Goal: Transaction & Acquisition: Purchase product/service

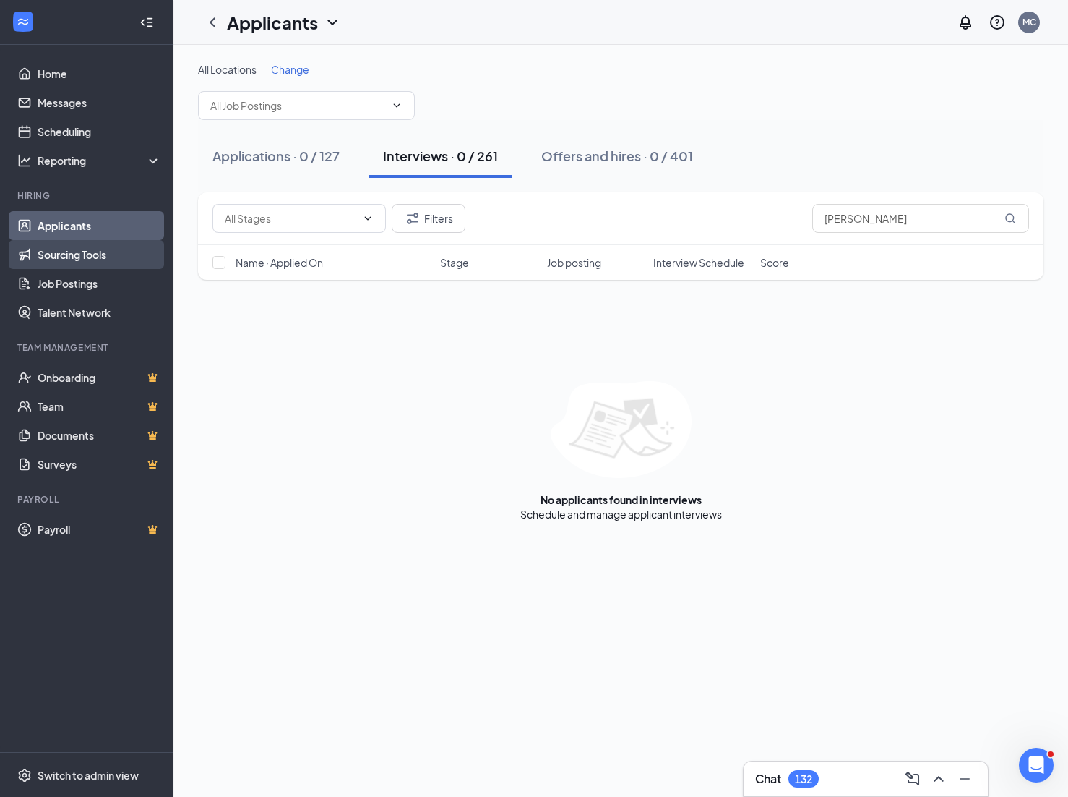
click at [51, 260] on link "Sourcing Tools" at bounding box center [100, 254] width 124 height 29
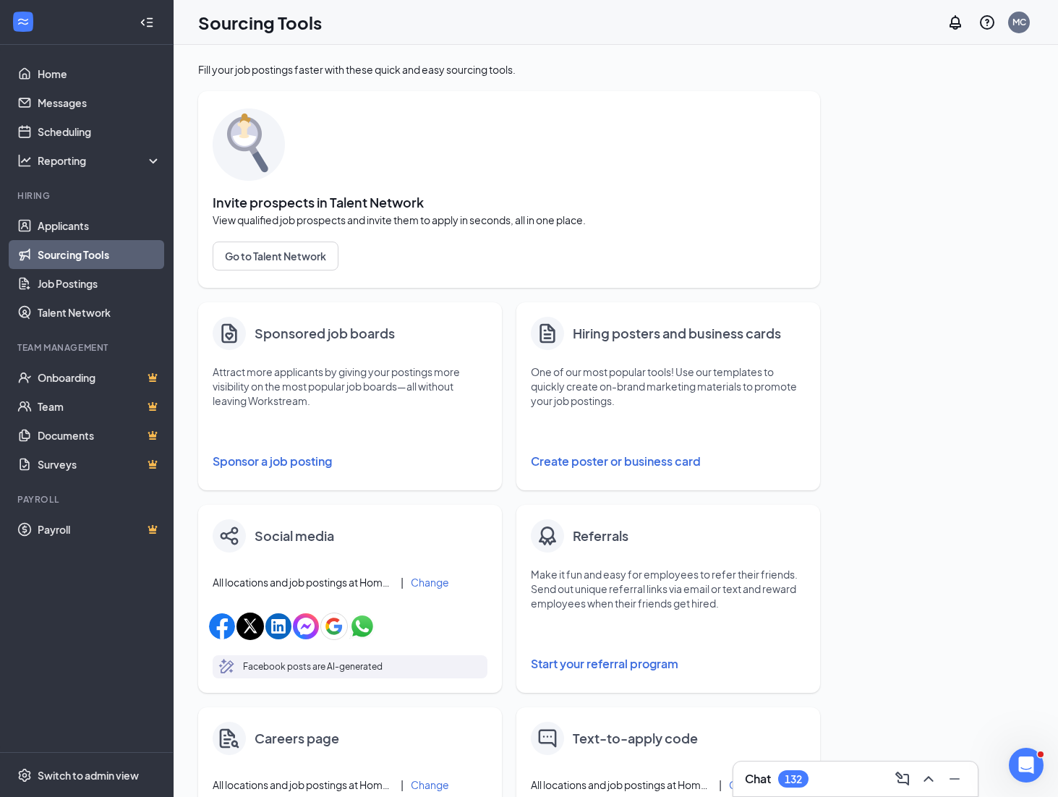
click at [281, 460] on button "Sponsor a job posting" at bounding box center [350, 461] width 275 height 29
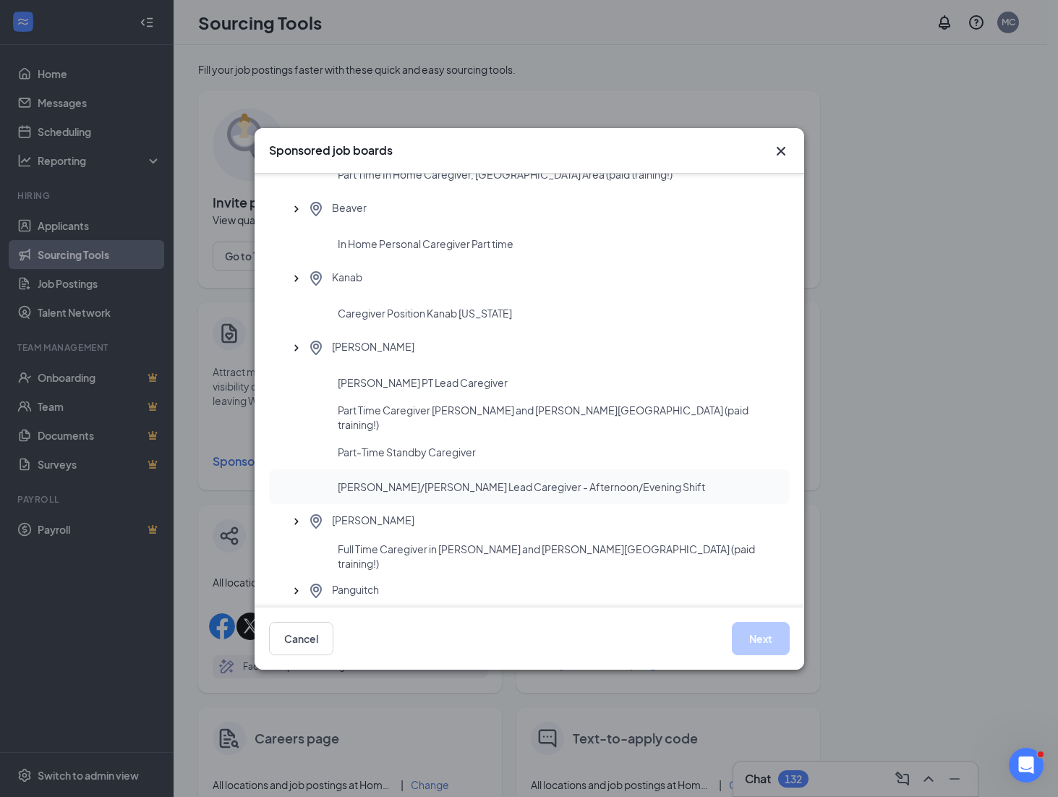
scroll to position [217, 0]
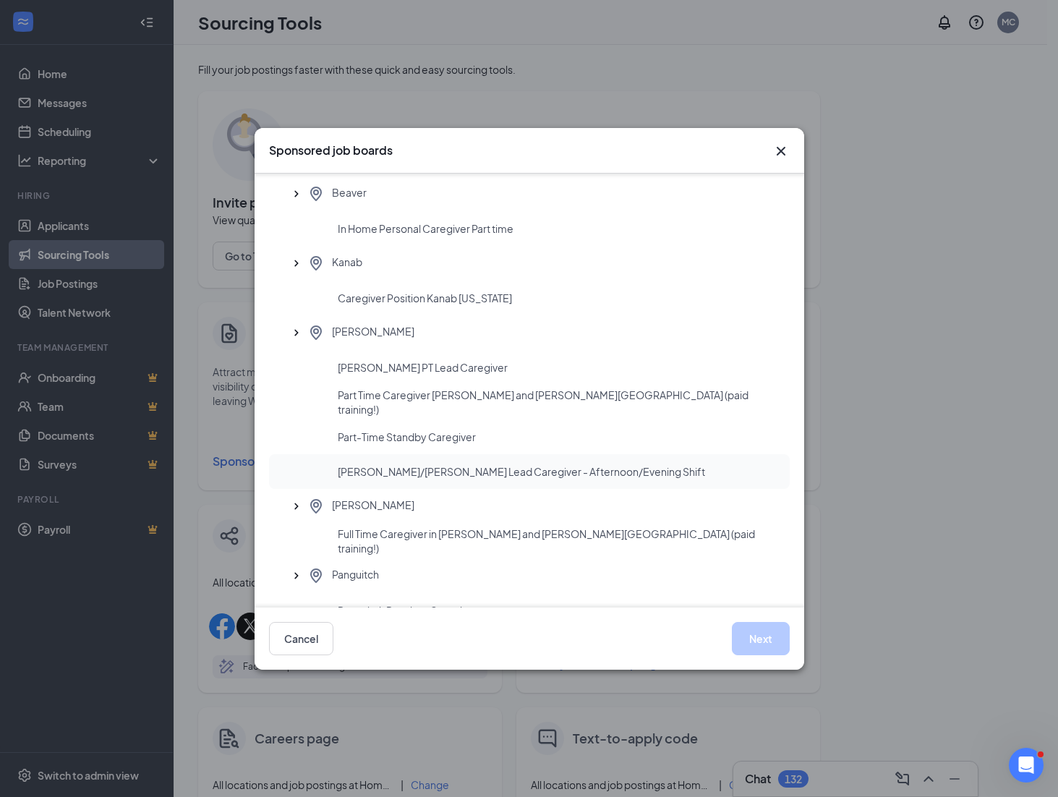
click at [583, 475] on span "Weber/Davis Lead Caregiver - Afternoon/Evening Shift" at bounding box center [521, 471] width 367 height 14
click at [766, 647] on button "Next" at bounding box center [761, 638] width 58 height 33
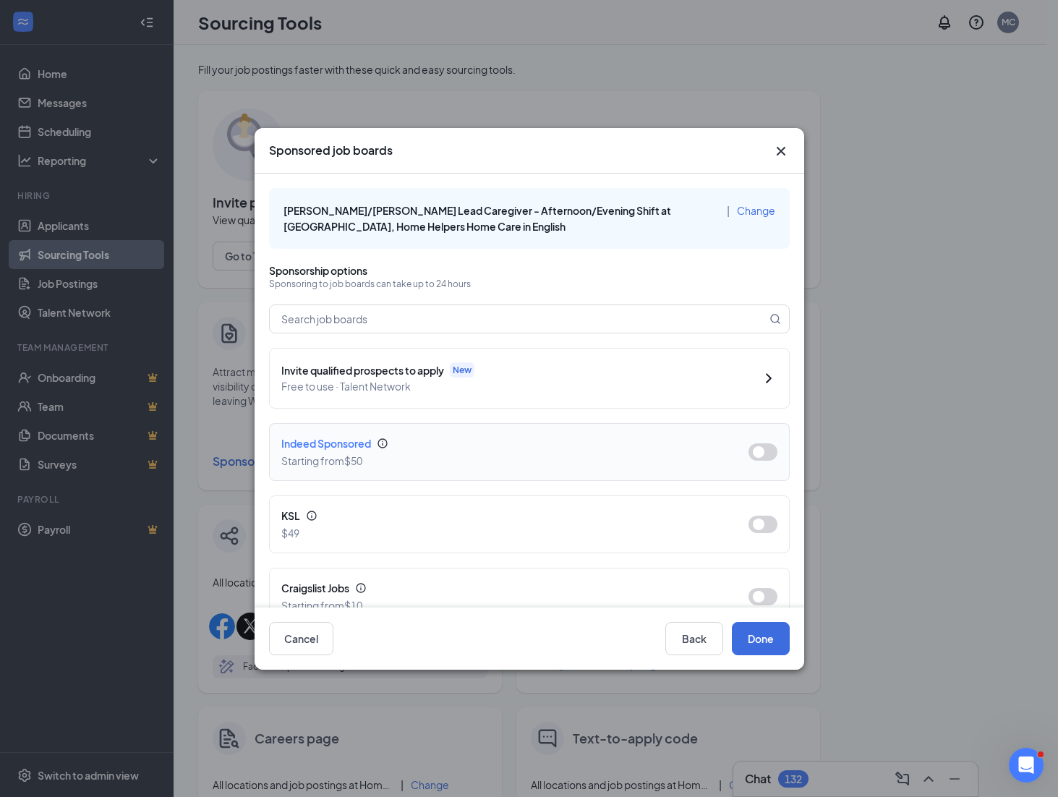
click at [586, 459] on div "Starting from $50" at bounding box center [503, 461] width 444 height 16
click at [752, 452] on button "button" at bounding box center [762, 451] width 29 height 17
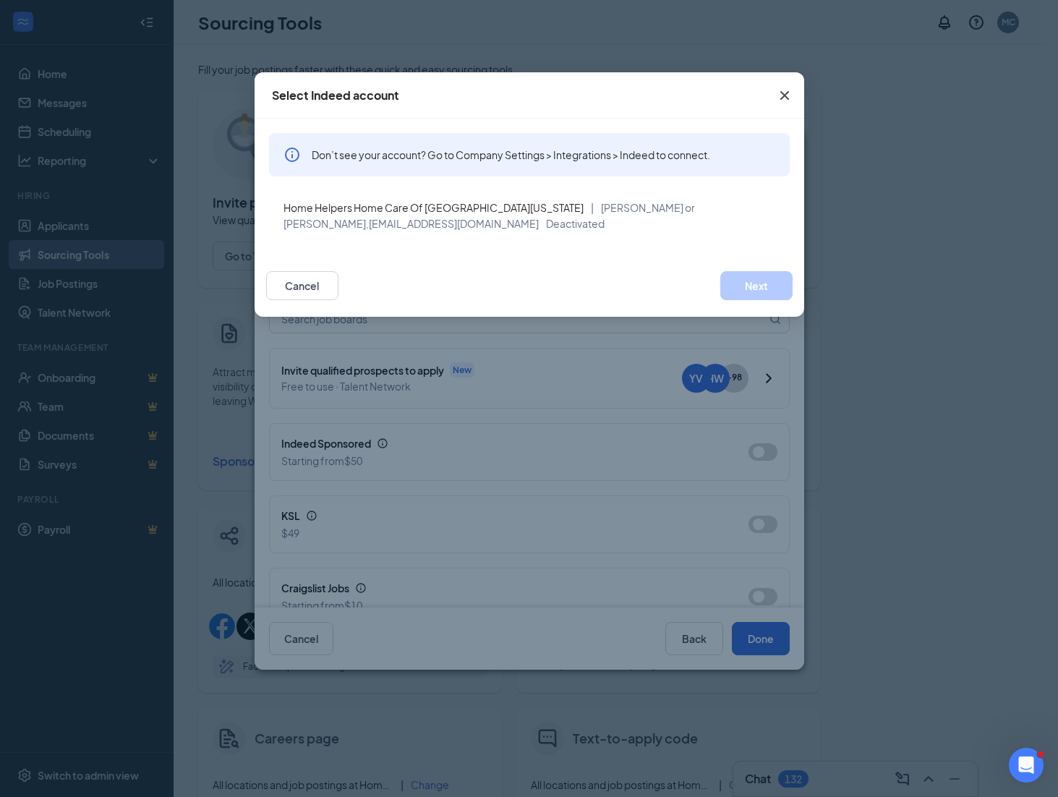
click at [781, 94] on icon "Cross" at bounding box center [784, 95] width 17 height 17
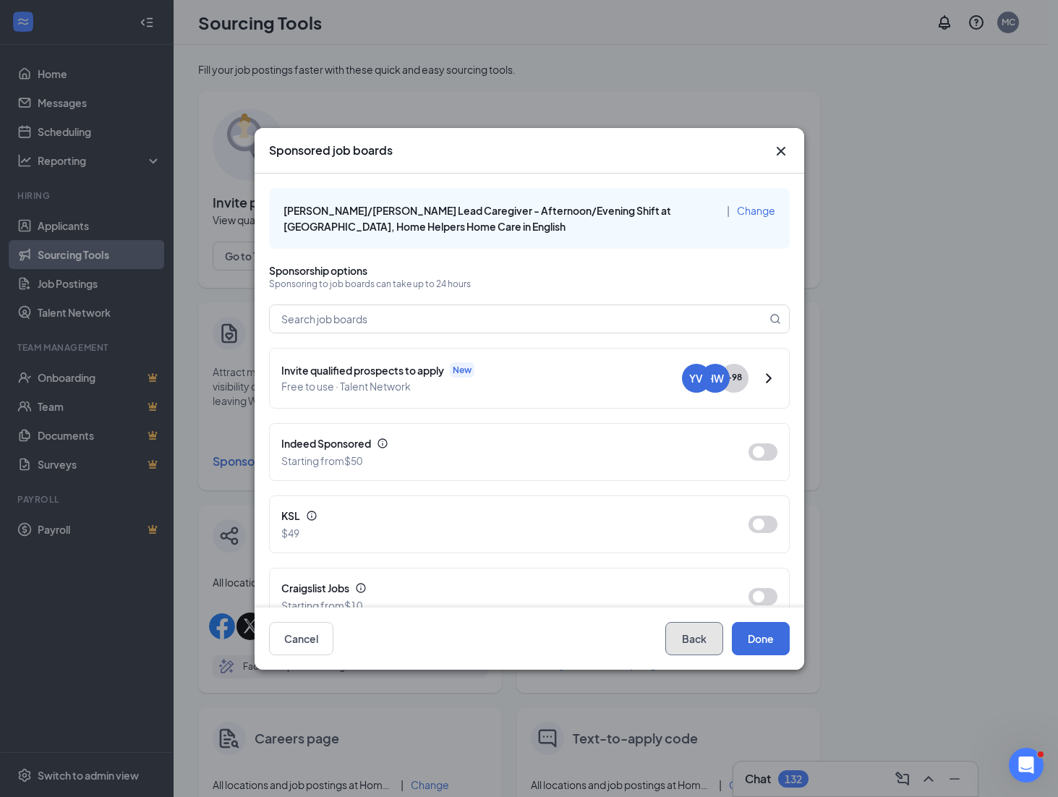
click at [699, 638] on button "Back" at bounding box center [694, 638] width 58 height 33
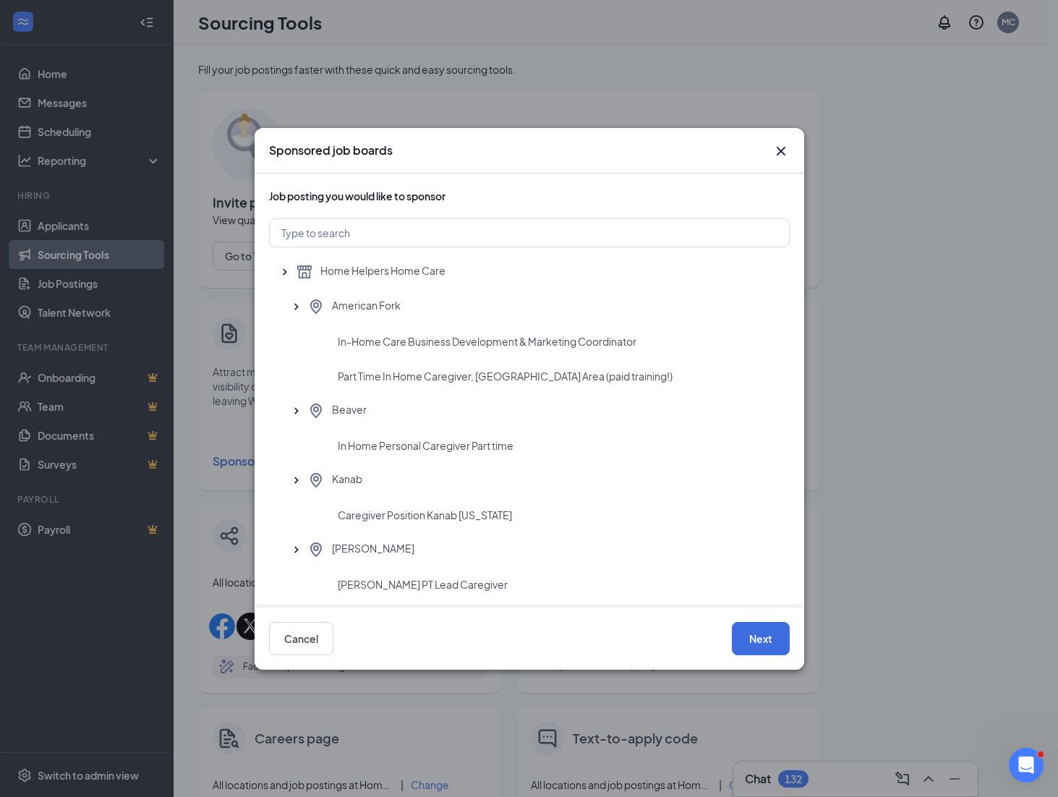
click at [785, 148] on icon "Cross" at bounding box center [780, 150] width 17 height 17
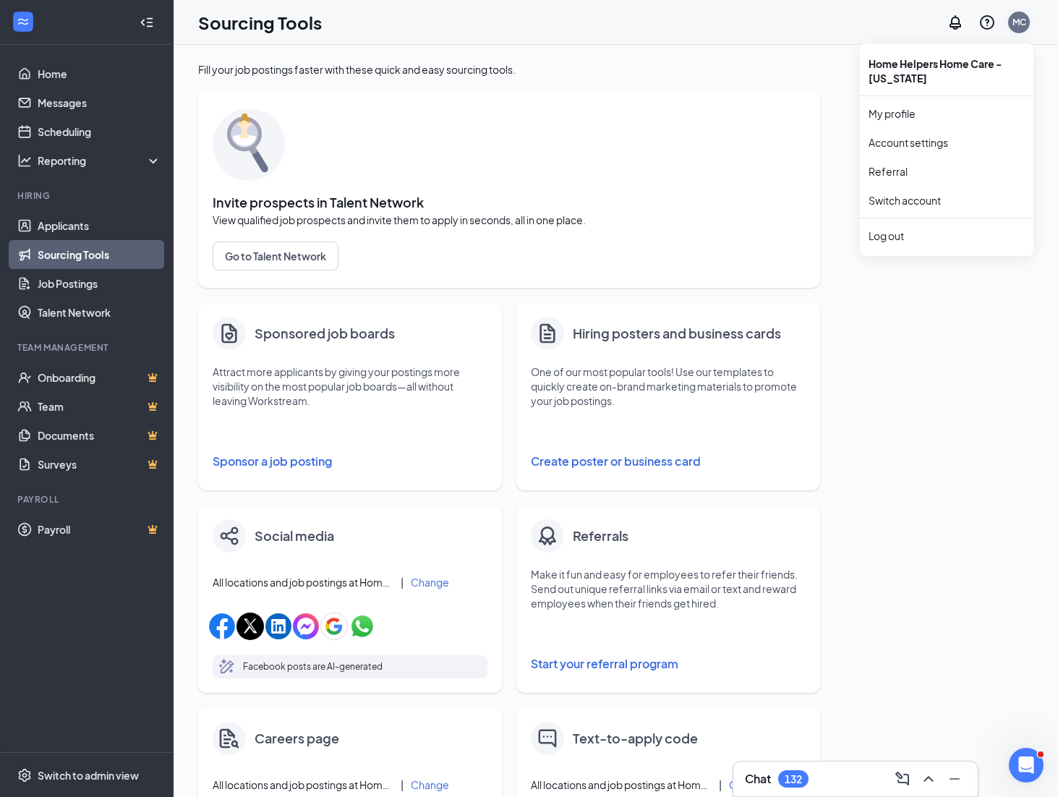
click at [1013, 20] on div "MC" at bounding box center [1019, 22] width 14 height 12
click at [1015, 28] on div "MC" at bounding box center [1019, 23] width 22 height 22
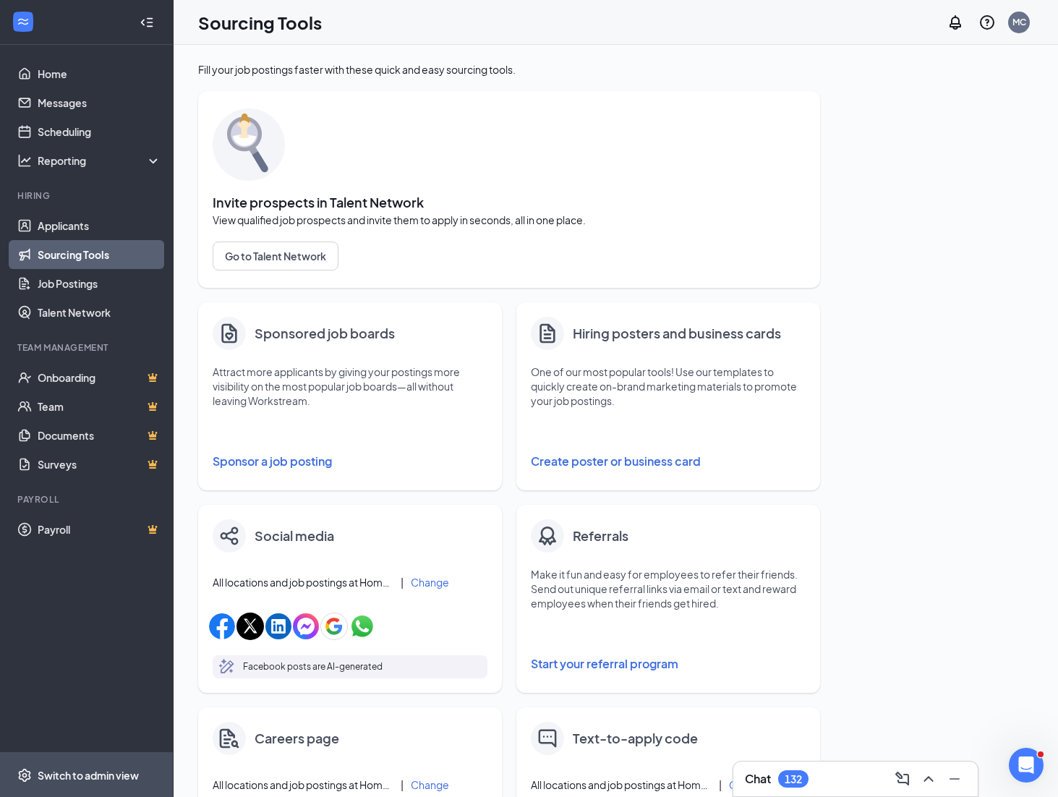
click at [73, 766] on span "Switch to admin view" at bounding box center [100, 775] width 124 height 44
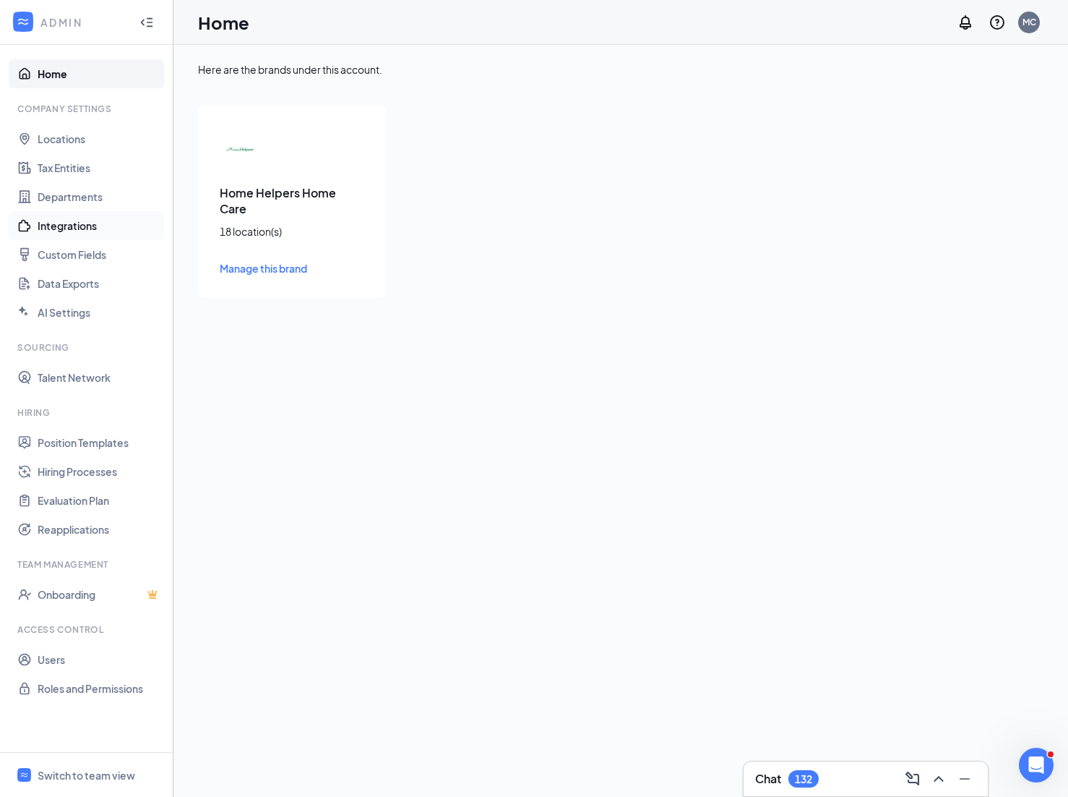
click at [69, 227] on link "Integrations" at bounding box center [100, 225] width 124 height 29
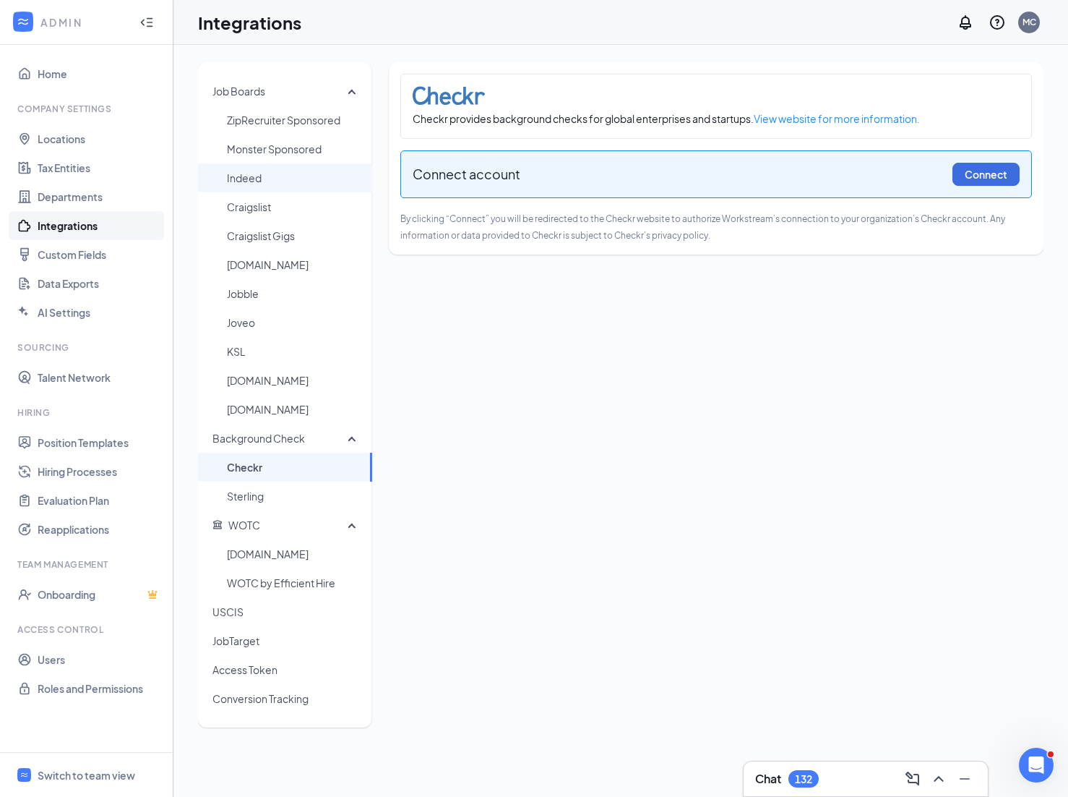
click at [244, 177] on span "Indeed" at bounding box center [294, 177] width 134 height 29
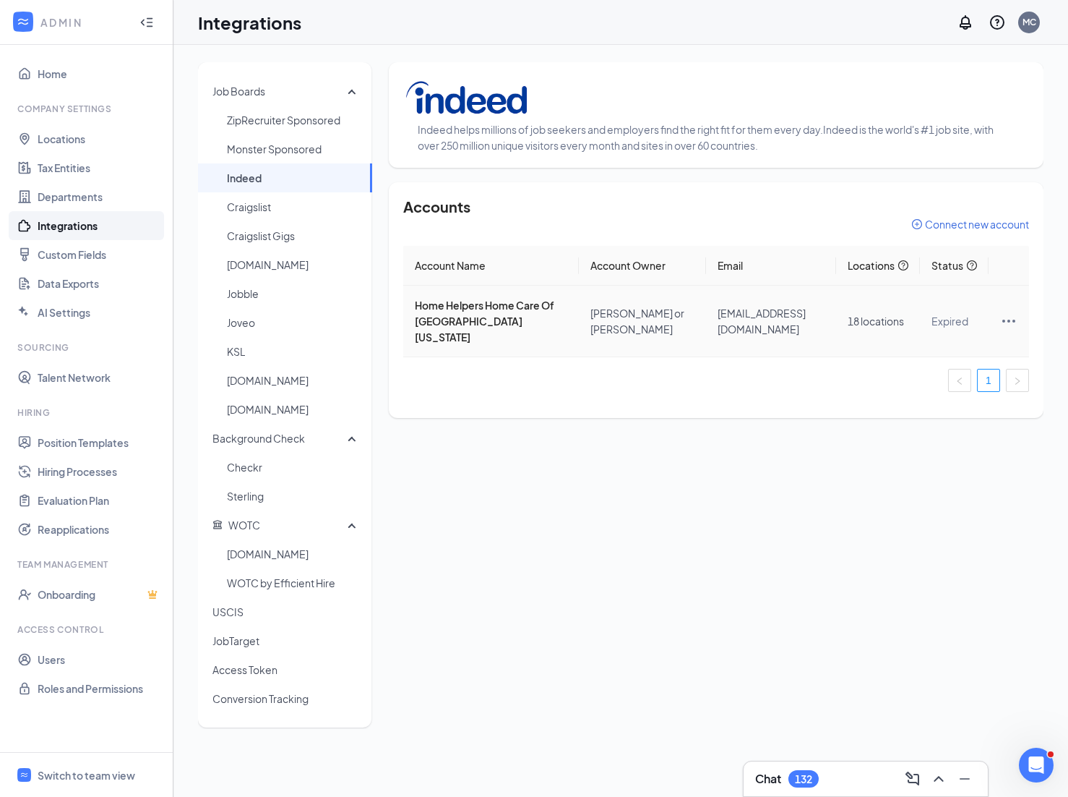
click at [1010, 316] on icon "Ellipses" at bounding box center [1008, 320] width 17 height 17
click at [914, 380] on span "Reconnect" at bounding box center [930, 377] width 145 height 16
